Goal: Transaction & Acquisition: Download file/media

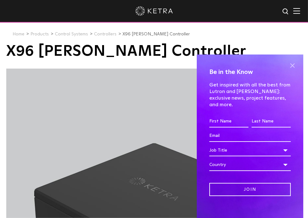
click at [287, 66] on span at bounding box center [291, 65] width 9 height 9
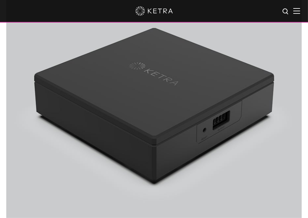
scroll to position [116, 0]
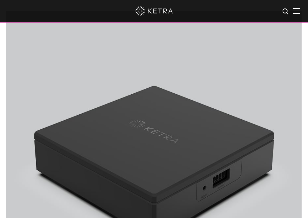
scroll to position [58, 0]
